Goal: Transaction & Acquisition: Subscribe to service/newsletter

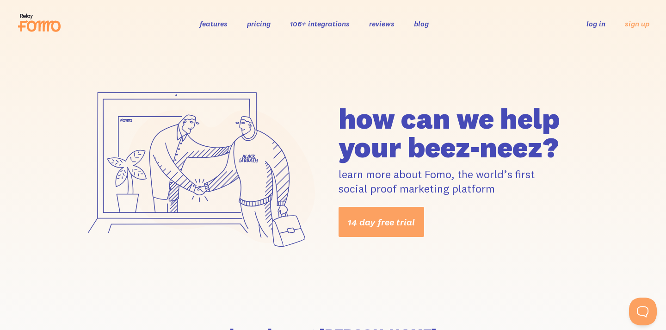
click at [265, 24] on link "pricing" at bounding box center [259, 23] width 24 height 9
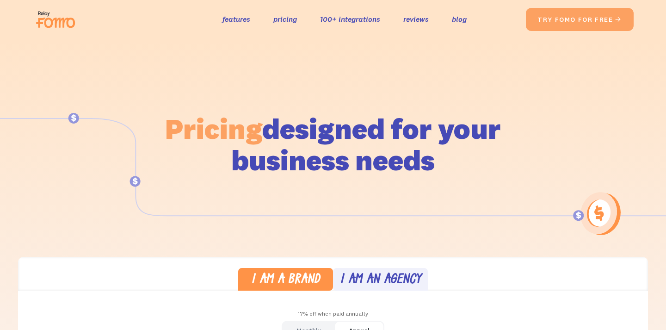
click at [306, 229] on img at bounding box center [333, 178] width 666 height 130
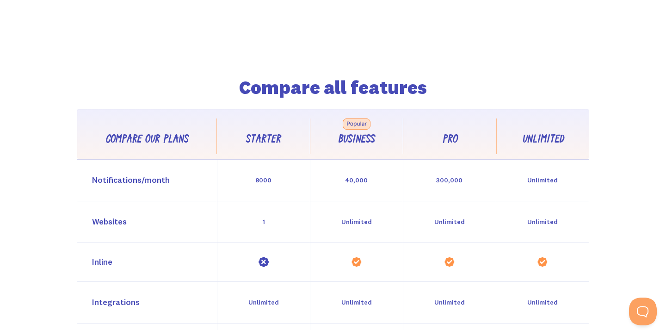
scroll to position [741, 0]
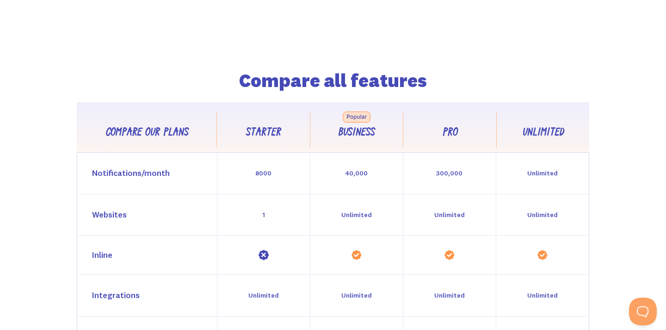
click at [160, 57] on div "Compare all features Compare our plans Starter Business Pro Unlimited Feature C…" at bounding box center [332, 258] width 577 height 509
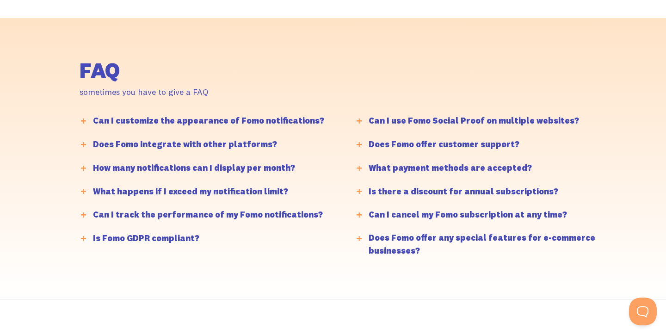
scroll to position [2216, 0]
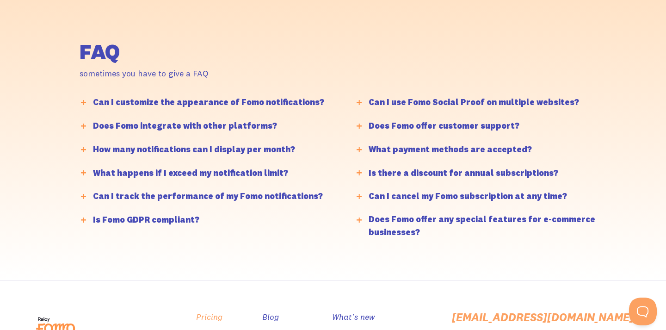
click at [222, 310] on link "Pricing" at bounding box center [209, 316] width 26 height 13
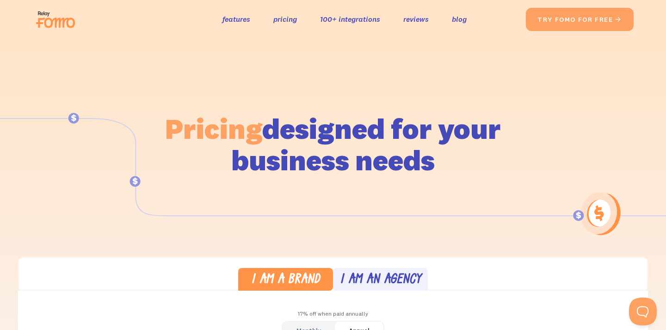
click at [323, 224] on img at bounding box center [333, 178] width 666 height 130
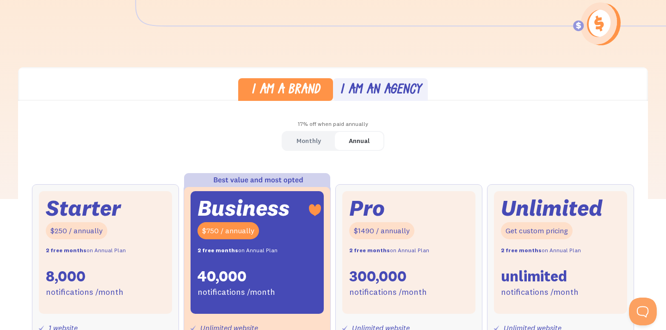
scroll to position [193, 0]
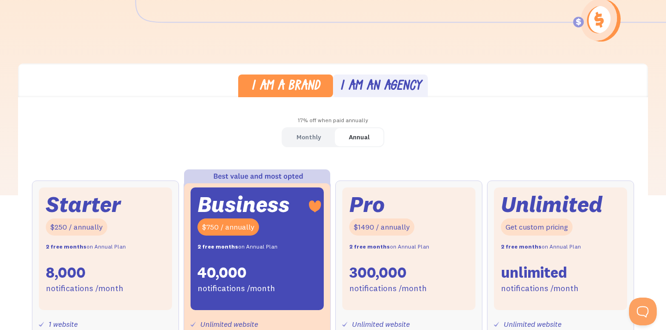
click at [169, 196] on div "Starter $250 / annually 2 free months on Annual Plan 8,000 notifications /month" at bounding box center [105, 248] width 133 height 123
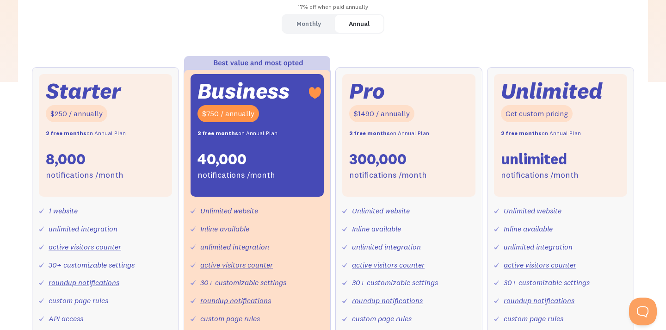
scroll to position [304, 0]
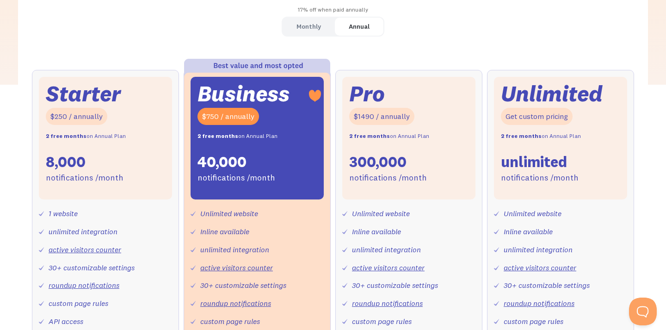
click at [86, 247] on link "active visitors counter" at bounding box center [85, 249] width 73 height 9
click at [173, 52] on div "Monthly Annual Starter $25 / month 8,000 notifications /month 1 website unlimit…" at bounding box center [333, 230] width 630 height 426
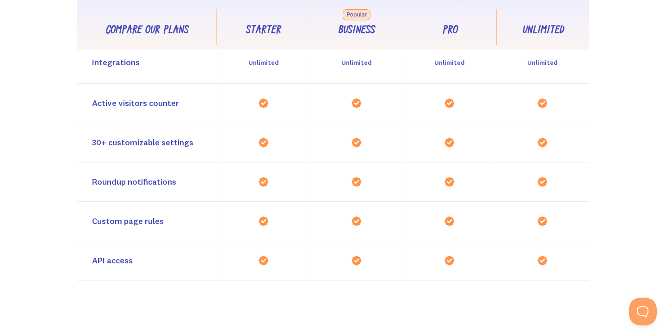
scroll to position [974, 0]
click at [657, 164] on div "Compare all features Compare our plans Starter Business Pro Unlimited Feature C…" at bounding box center [333, 26] width 666 height 509
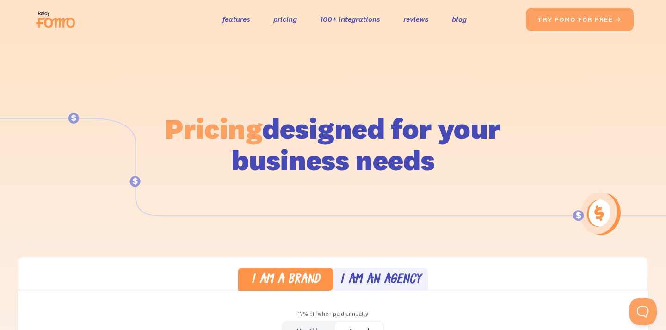
scroll to position [0, 0]
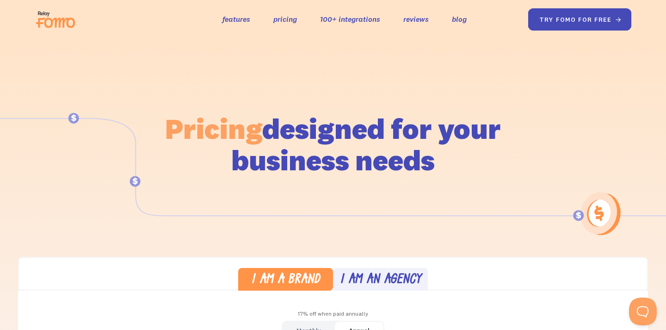
click at [586, 19] on link "try fomo for free " at bounding box center [580, 19] width 104 height 22
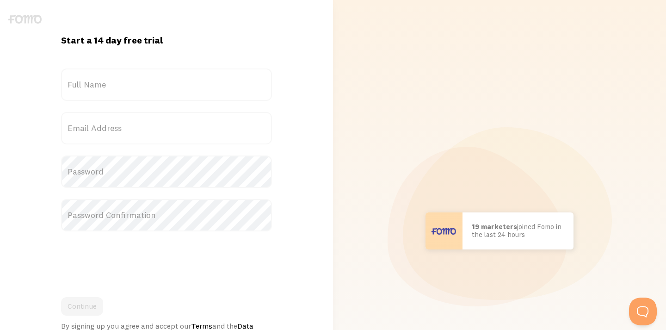
click at [170, 83] on label "Full Name" at bounding box center [166, 84] width 211 height 32
click at [170, 83] on input "Full Name" at bounding box center [166, 84] width 211 height 32
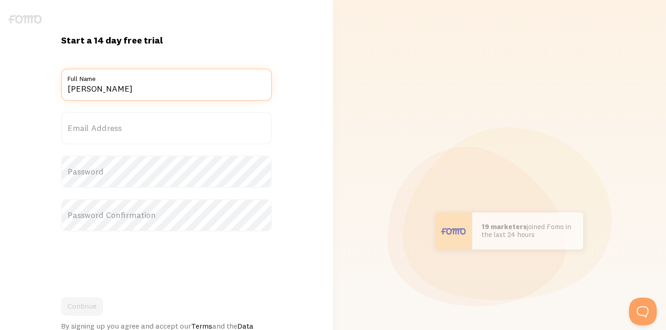
type input "[PERSON_NAME]"
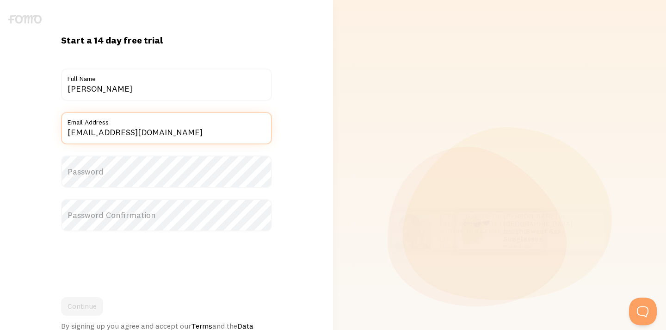
type input "[EMAIL_ADDRESS][DOMAIN_NAME]"
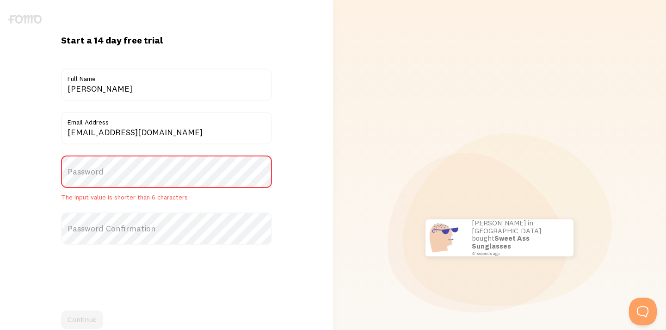
click at [184, 171] on label "Password" at bounding box center [166, 171] width 211 height 32
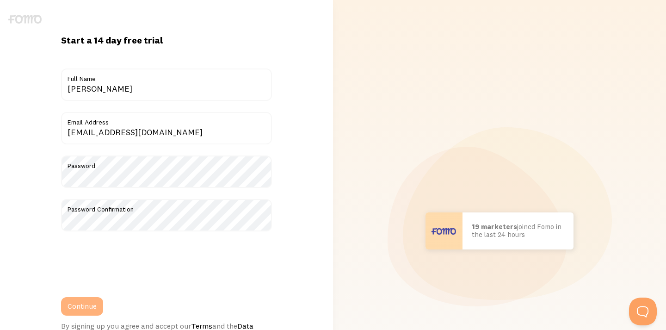
click at [89, 307] on button "Continue" at bounding box center [82, 306] width 42 height 19
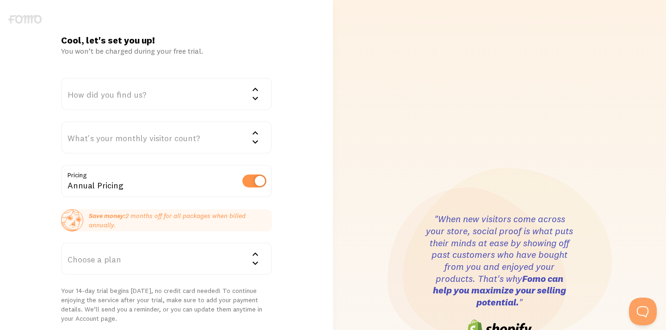
click at [241, 93] on div "How did you find us?" at bounding box center [166, 94] width 211 height 32
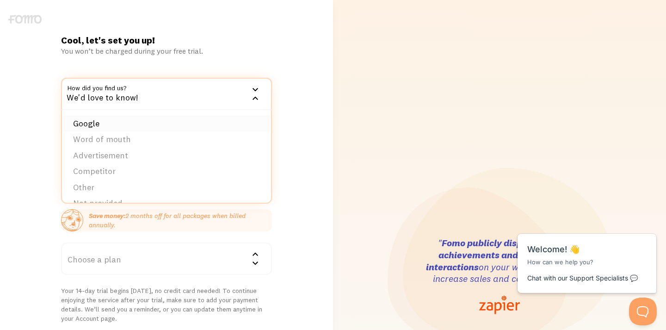
click at [88, 123] on li "Google" at bounding box center [166, 124] width 209 height 16
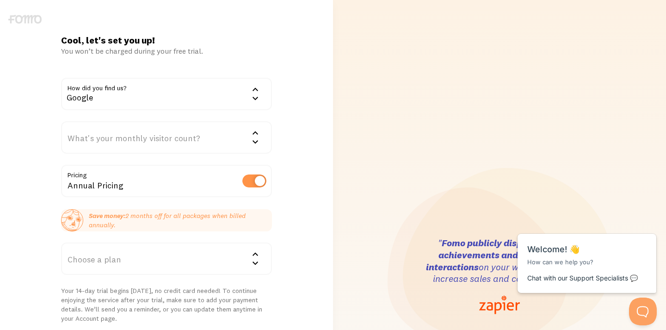
click at [140, 137] on div "What's your monthly visitor count?" at bounding box center [166, 137] width 211 height 32
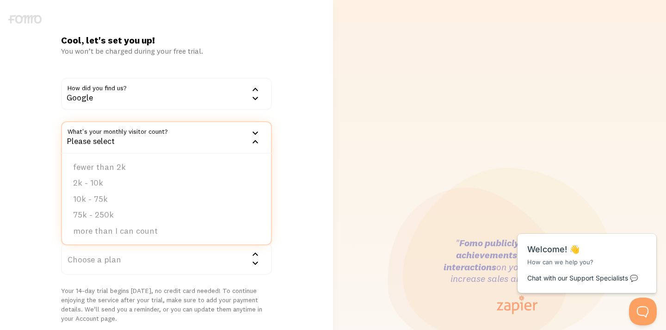
click at [61, 112] on form "How did you find us? Google Google Word of mouth Advertisement Competitor Other…" at bounding box center [166, 215] width 211 height 275
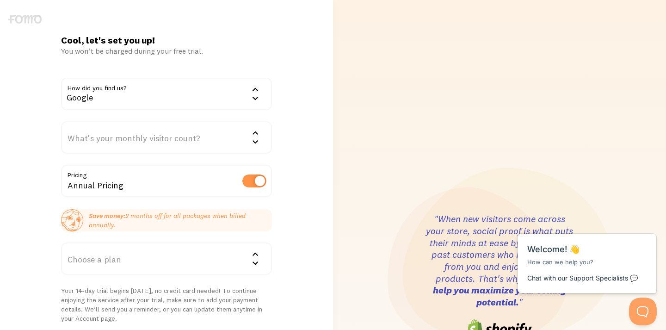
click at [156, 139] on div "What's your monthly visitor count?" at bounding box center [166, 137] width 211 height 32
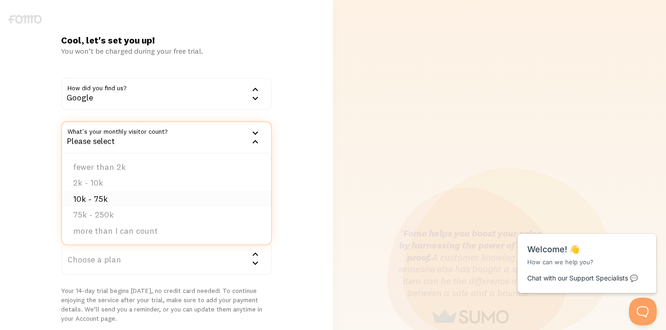
click at [110, 195] on li "10k - 75k" at bounding box center [166, 199] width 209 height 16
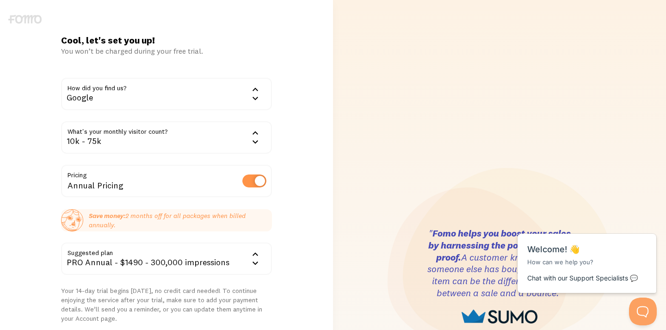
click at [248, 179] on label at bounding box center [254, 180] width 24 height 13
click at [248, 179] on input "checkbox" at bounding box center [254, 180] width 24 height 13
checkbox input "false"
click at [305, 211] on div "Cool, let's set you up! You won’t be charged during your free trial. How did yo…" at bounding box center [166, 276] width 333 height 484
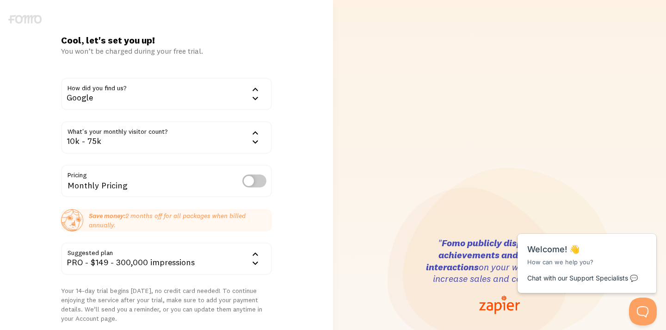
click at [255, 254] on icon at bounding box center [255, 254] width 11 height 11
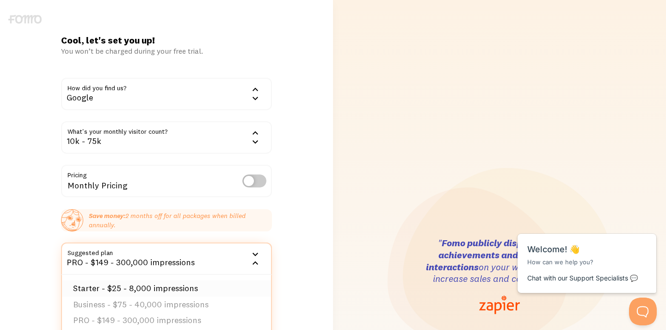
click at [170, 287] on li "Starter - $25 - 8,000 impressions" at bounding box center [166, 288] width 209 height 16
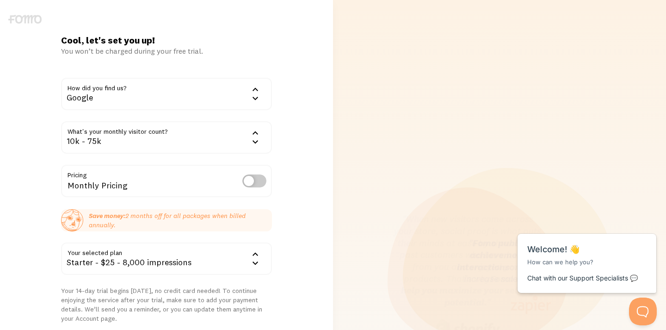
click at [300, 235] on div "Cool, let's set you up! You won’t be charged during your free trial. How did yo…" at bounding box center [166, 276] width 333 height 484
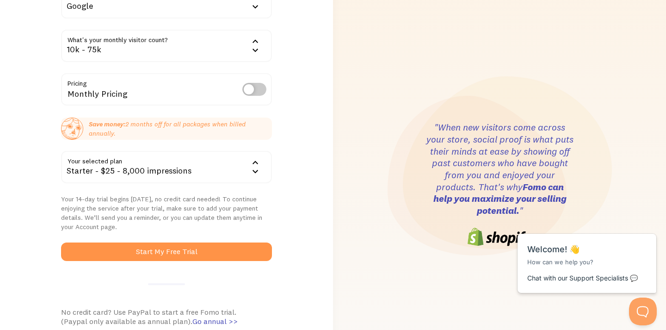
scroll to position [105, 0]
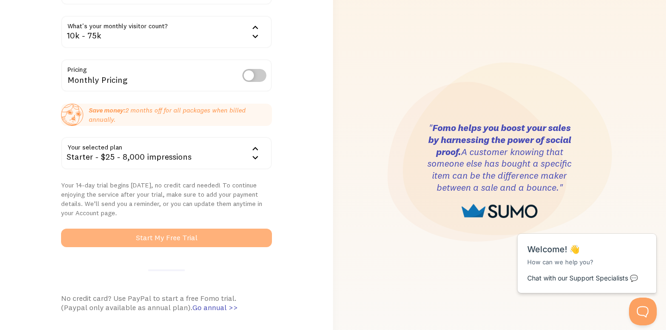
click at [179, 232] on button "Start My Free Trial" at bounding box center [166, 237] width 211 height 19
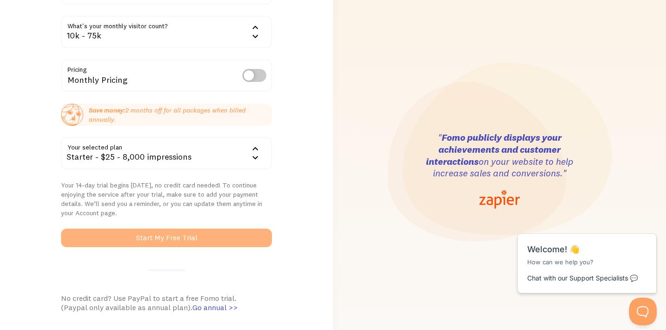
click at [172, 239] on button "Start My Free Trial" at bounding box center [166, 237] width 211 height 19
click at [174, 234] on button "Start My Free Trial" at bounding box center [166, 237] width 211 height 19
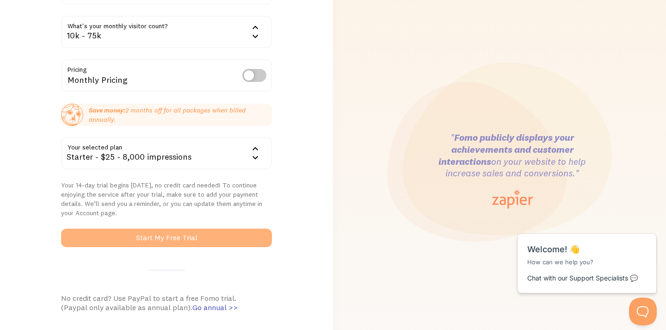
click at [174, 234] on button "Start My Free Trial" at bounding box center [166, 237] width 211 height 19
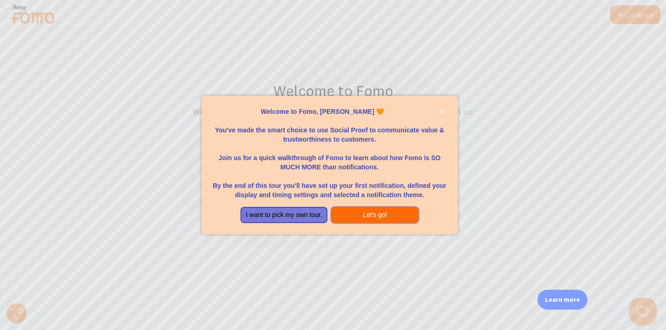
click at [376, 212] on button "Let's go!" at bounding box center [374, 215] width 87 height 17
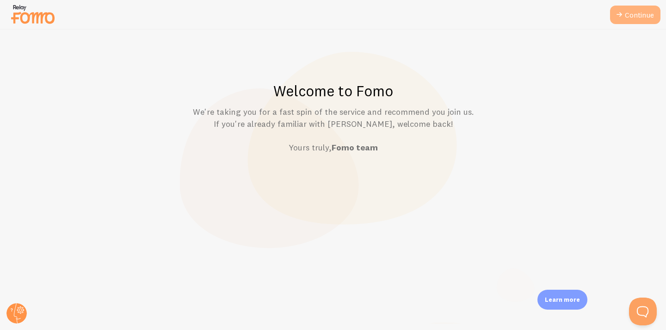
click at [631, 8] on link "Continue" at bounding box center [635, 15] width 50 height 19
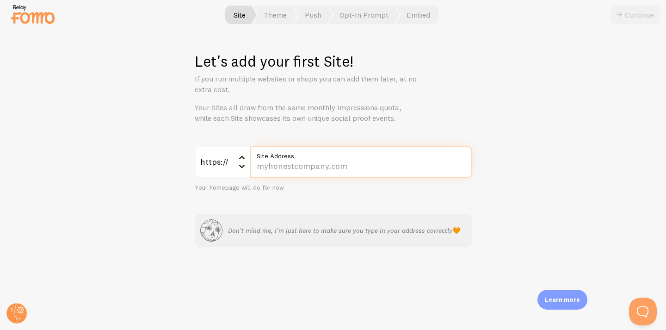
click at [339, 160] on input "Site Address" at bounding box center [361, 162] width 222 height 32
type input "vncagroup.io.vn"
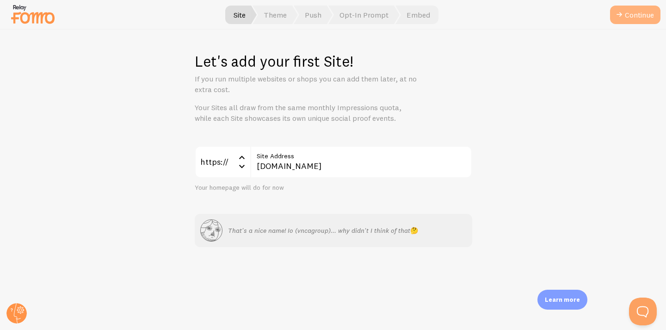
click at [632, 15] on button "Continue" at bounding box center [635, 15] width 50 height 19
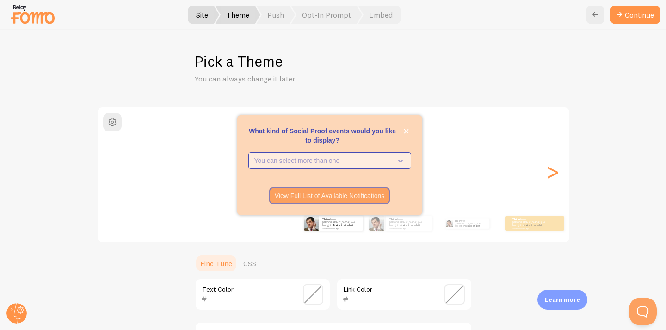
click at [395, 157] on icon "What kind of Social Proof events would you like to display?" at bounding box center [398, 160] width 13 height 10
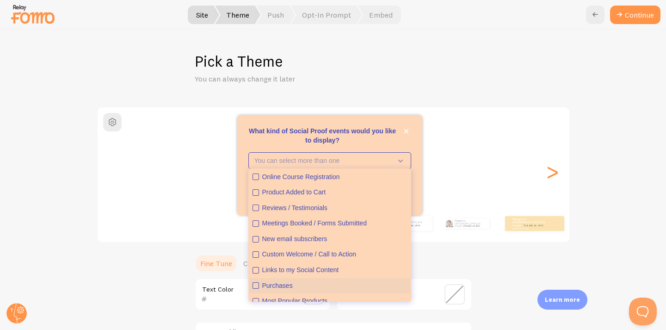
click at [285, 281] on div "Purchases" at bounding box center [334, 285] width 145 height 9
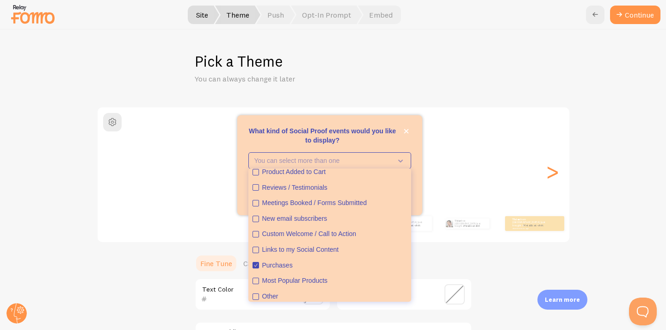
scroll to position [21, 0]
click at [258, 278] on icon "Most Popular Products" at bounding box center [256, 280] width 6 height 6
click at [496, 95] on div "Pick a Theme You can always change it later Classic Thien from Vietnam just bou…" at bounding box center [333, 180] width 666 height 300
click at [630, 11] on button "Continue" at bounding box center [635, 15] width 50 height 19
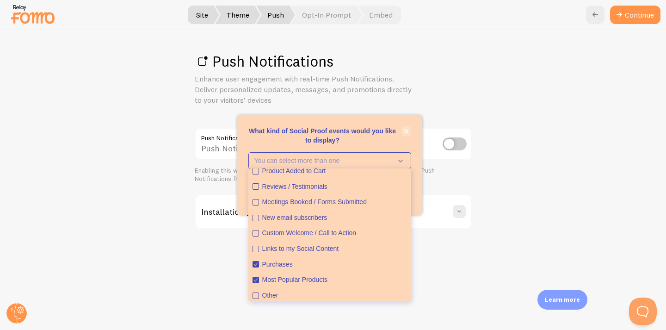
click at [405, 132] on icon "close," at bounding box center [406, 131] width 5 height 5
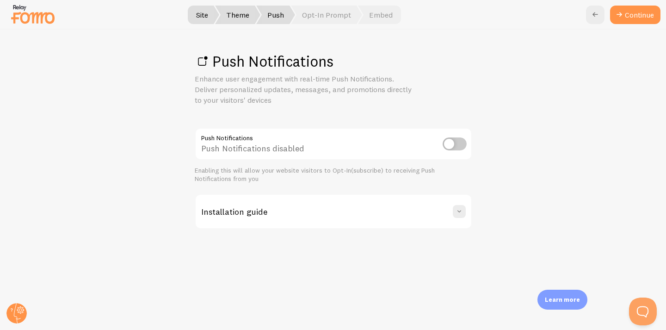
click at [454, 142] on input "checkbox" at bounding box center [455, 143] width 24 height 13
checkbox input "true"
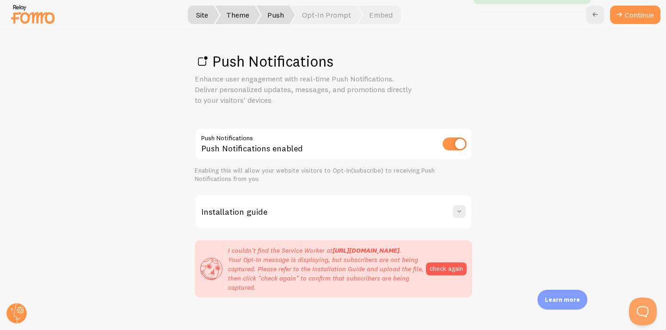
click at [497, 207] on div "Push Notifications Enhance user engagement with real-time Push Notifications. D…" at bounding box center [333, 180] width 666 height 300
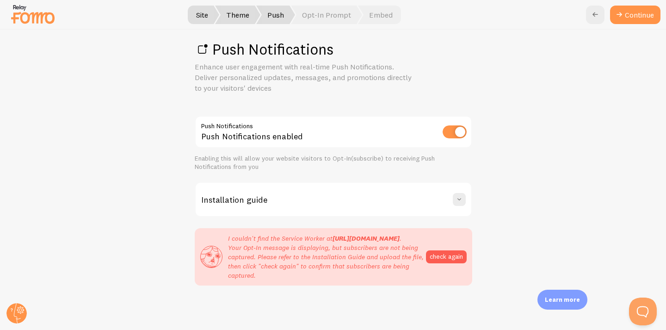
scroll to position [17, 0]
click at [453, 253] on button "check again" at bounding box center [446, 256] width 41 height 13
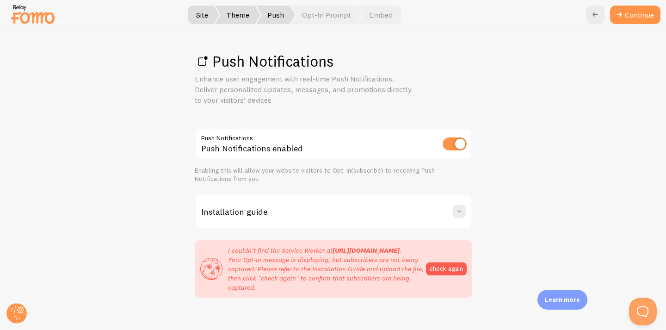
click at [530, 181] on div "Push Notifications Enhance user engagement with real-time Push Notifications. D…" at bounding box center [333, 180] width 666 height 300
click at [458, 210] on span at bounding box center [459, 211] width 9 height 9
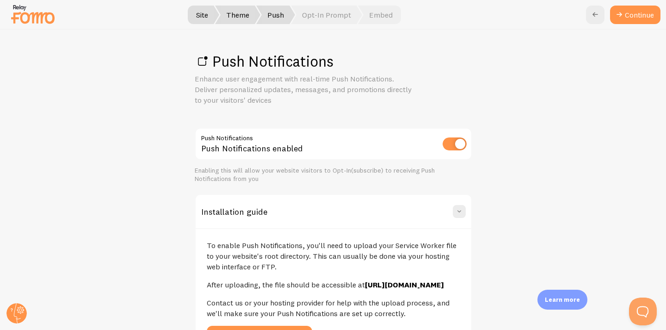
click at [426, 273] on div "To enable Push Notifications, you'll need to upload your Service Worker file to…" at bounding box center [334, 291] width 276 height 127
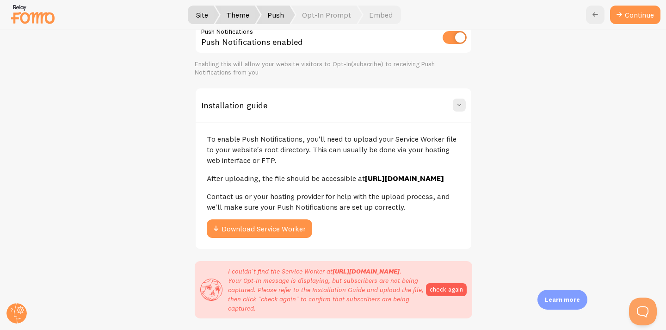
scroll to position [108, 0]
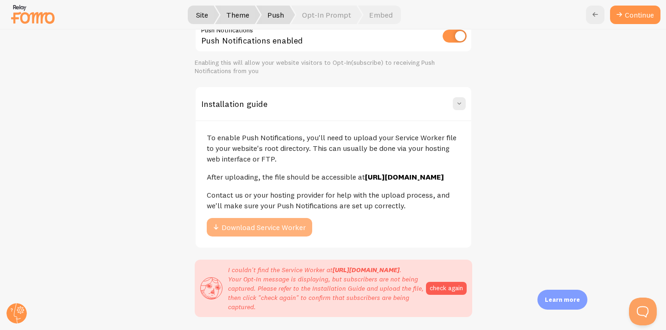
click at [274, 231] on button "Download Service Worker" at bounding box center [259, 227] width 105 height 19
click at [525, 57] on div "Push Notifications Enhance user engagement with real-time Push Notifications. D…" at bounding box center [333, 180] width 666 height 300
